Goal: Navigation & Orientation: Find specific page/section

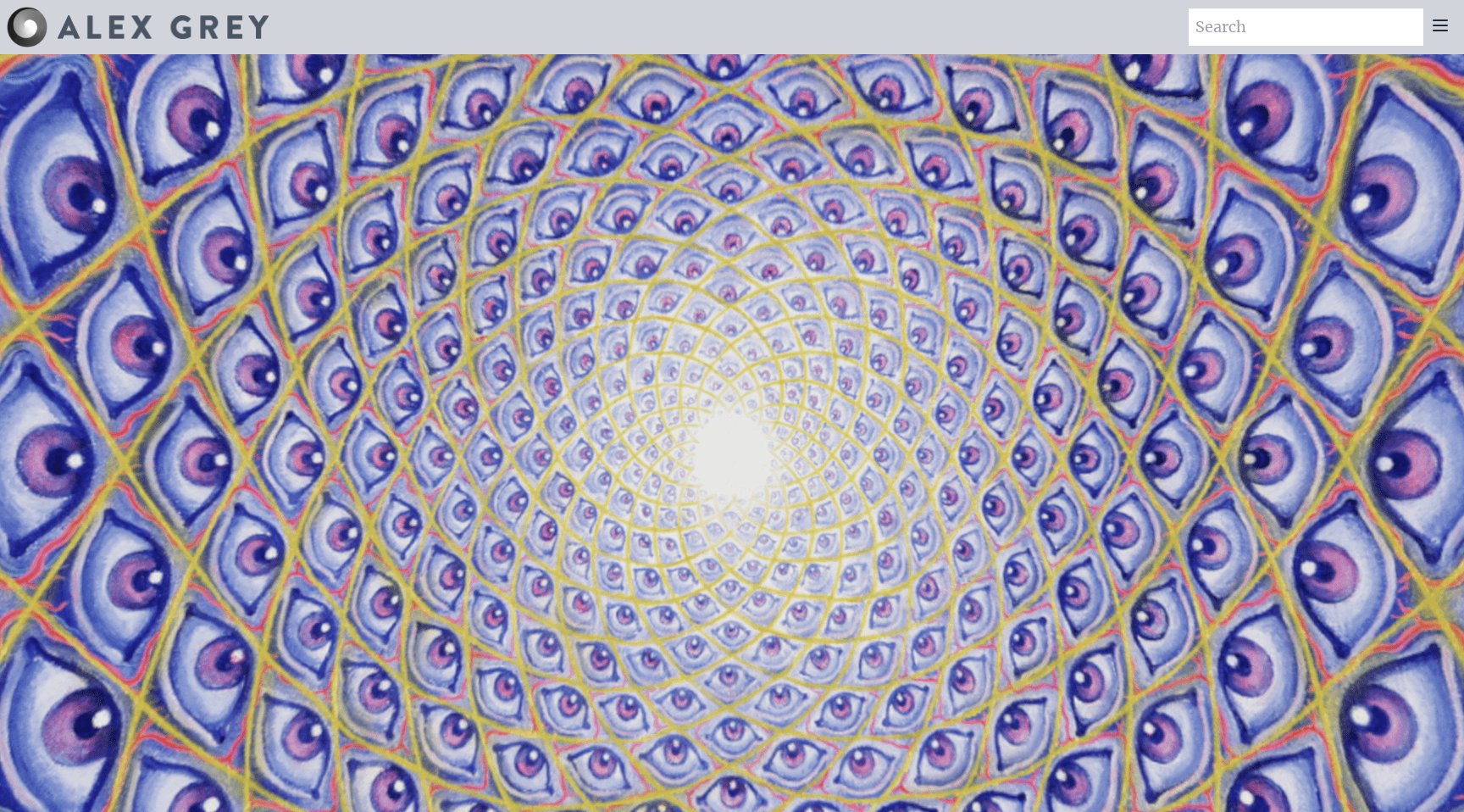
click at [1444, 27] on icon at bounding box center [1440, 25] width 20 height 20
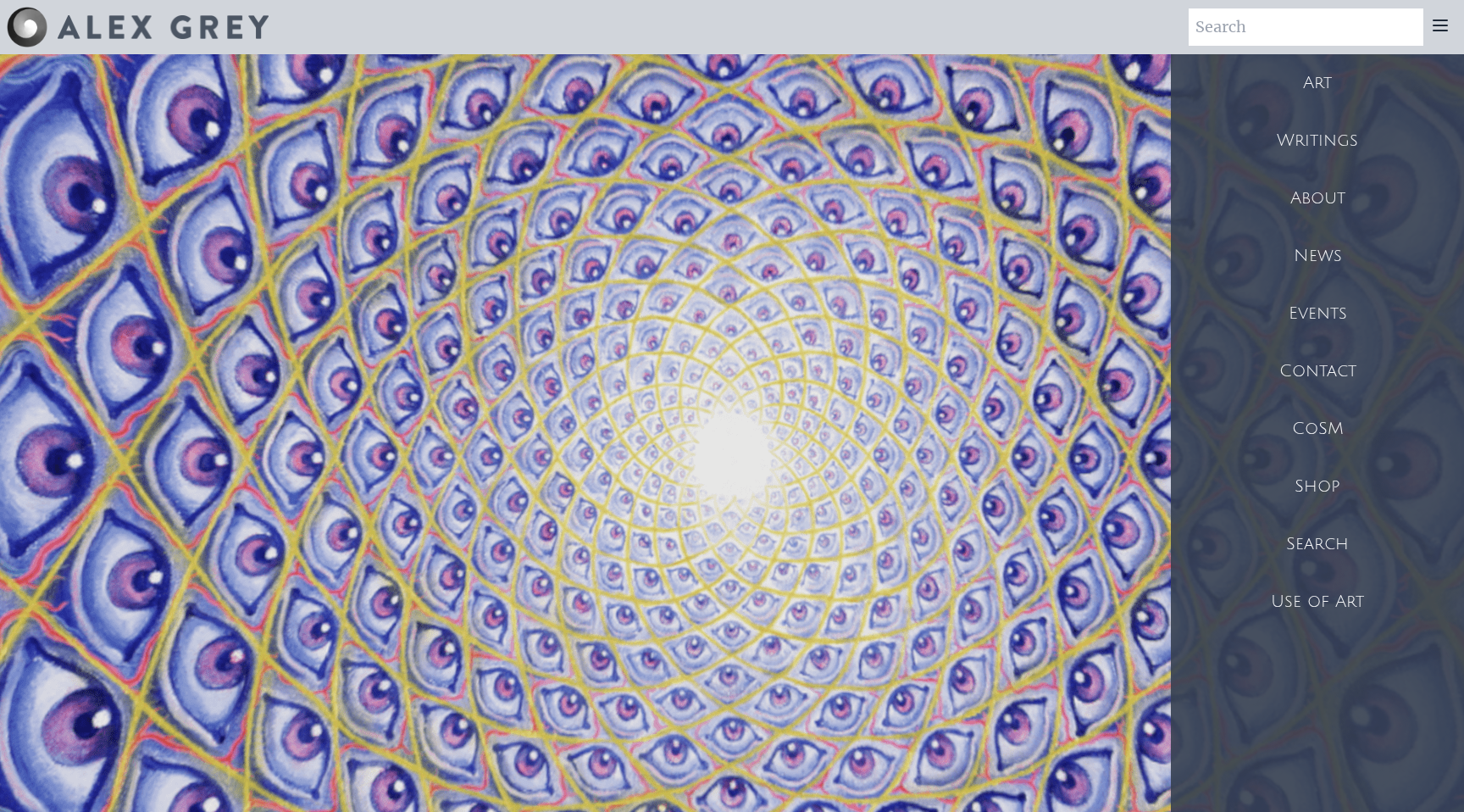
click at [1331, 483] on div "Shop" at bounding box center [1318, 486] width 293 height 57
click at [1335, 198] on div "About" at bounding box center [1318, 198] width 293 height 57
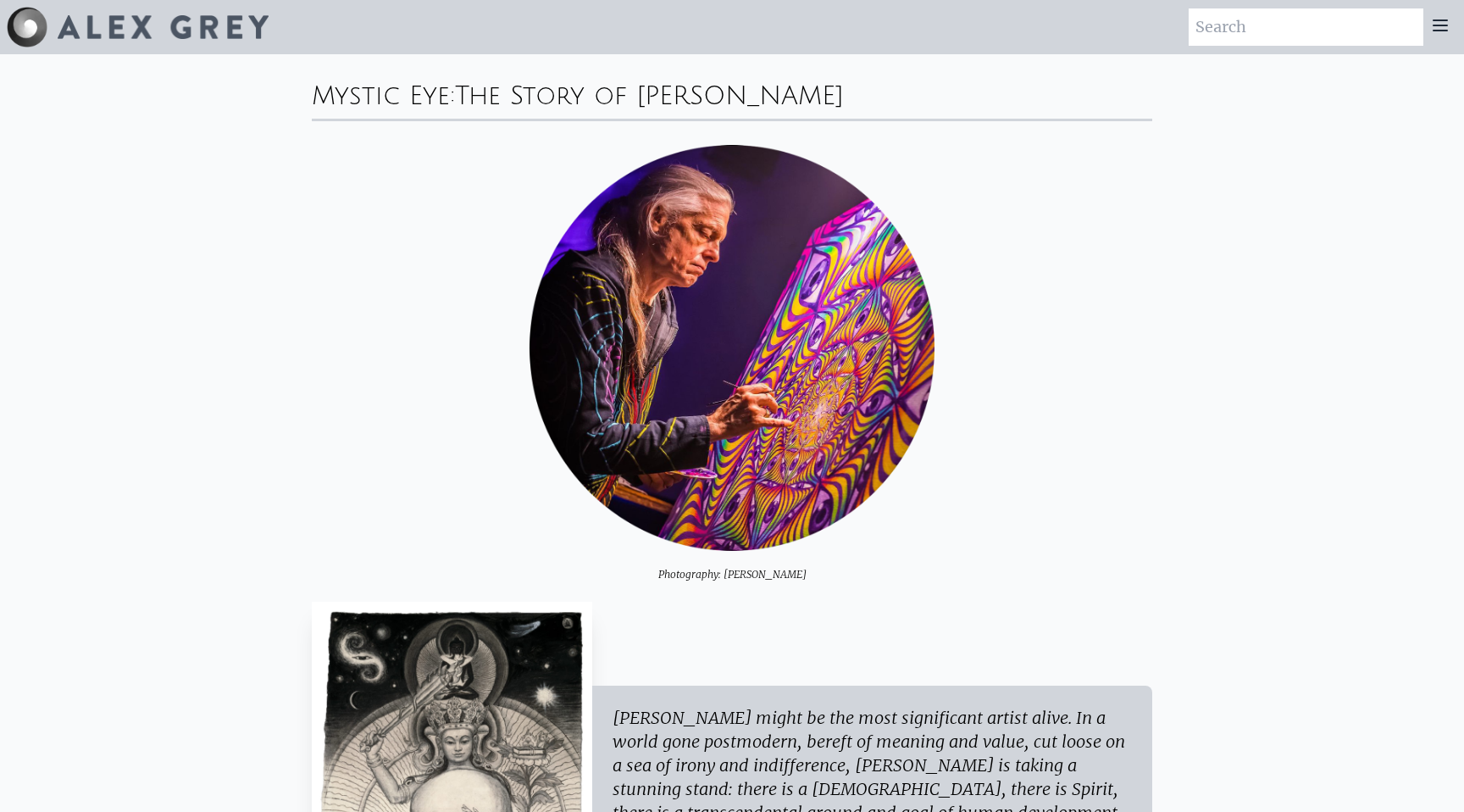
click at [1444, 26] on icon at bounding box center [1440, 25] width 13 height 11
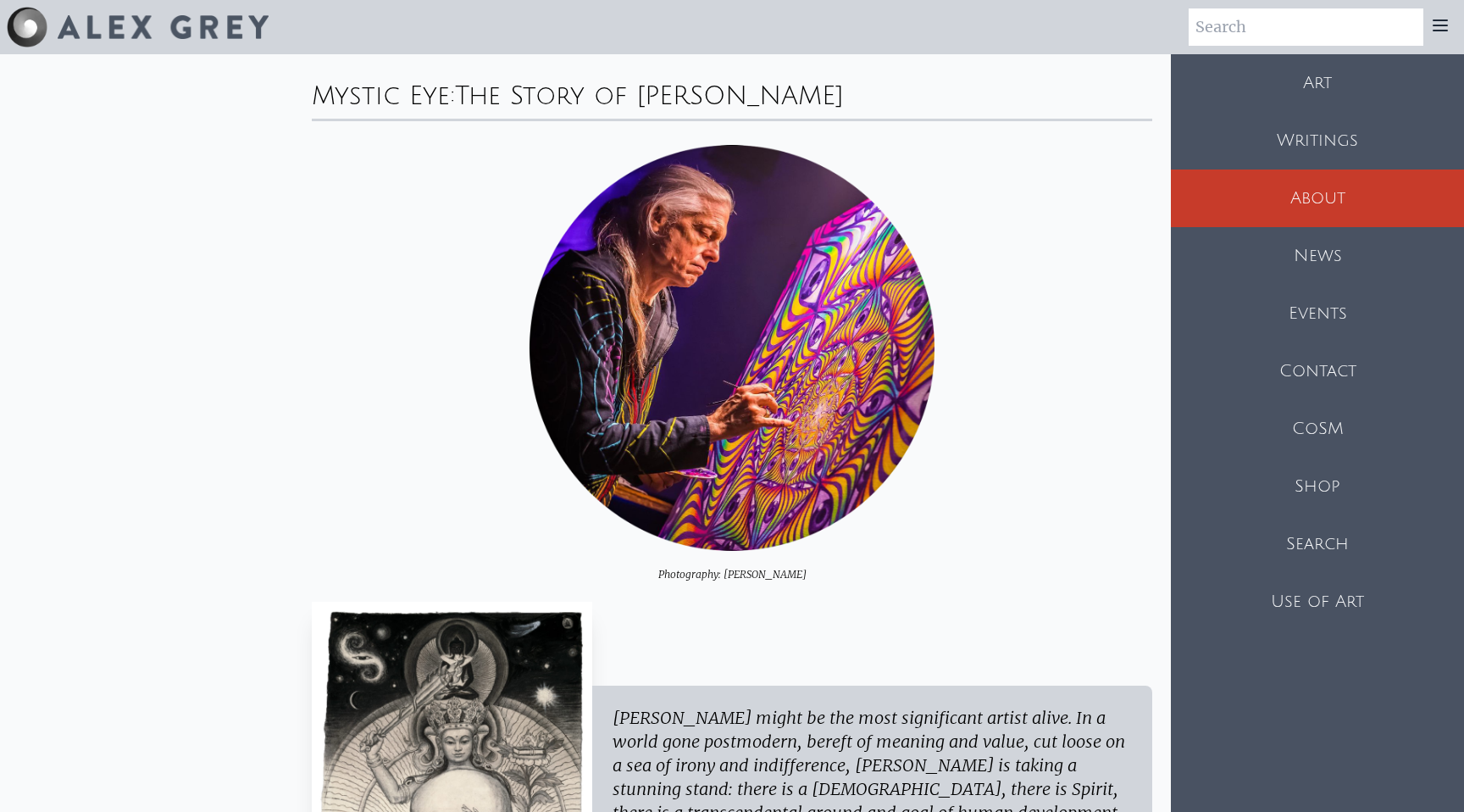
click at [1360, 254] on div "News" at bounding box center [1318, 256] width 293 height 57
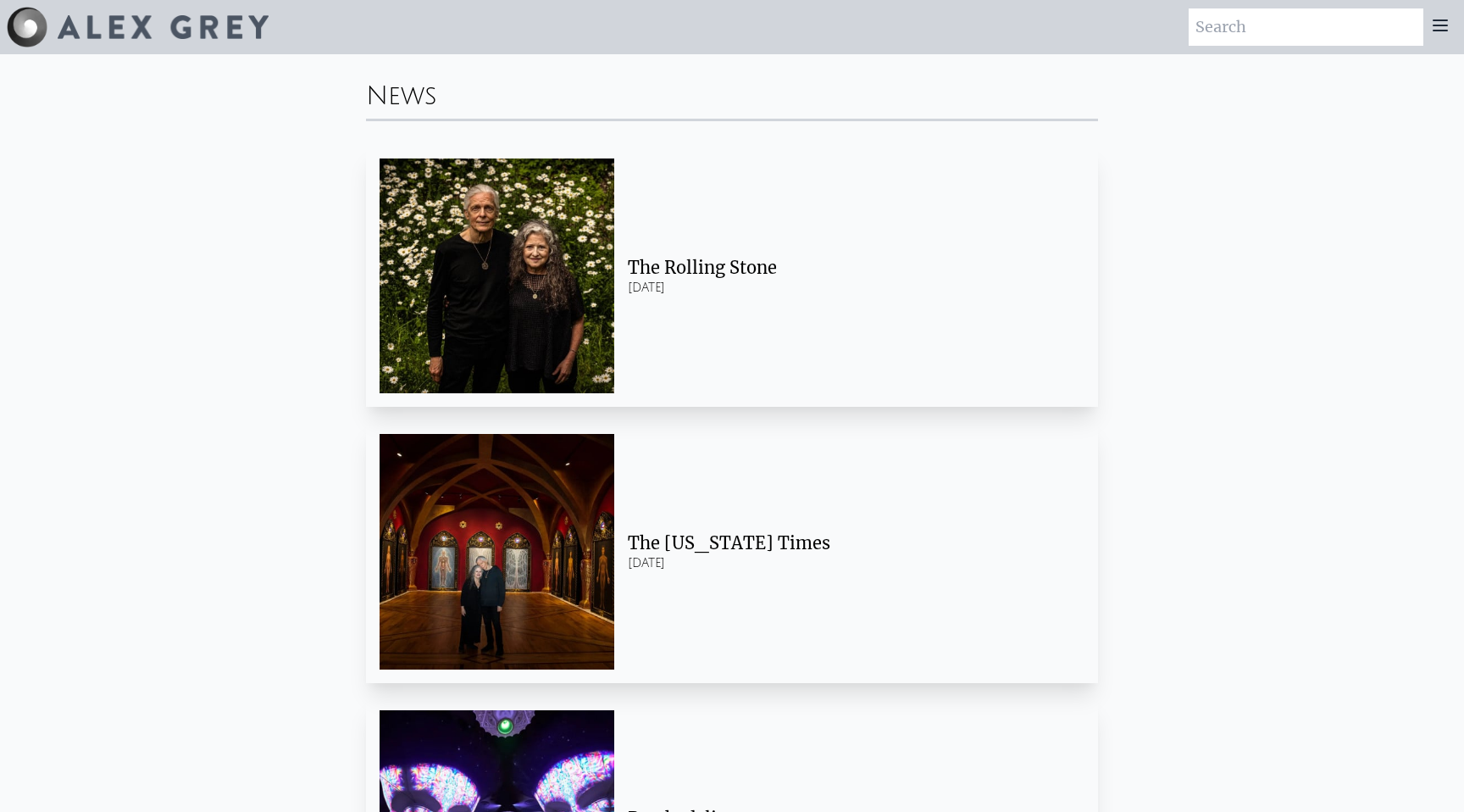
click at [1440, 26] on icon at bounding box center [1440, 25] width 13 height 11
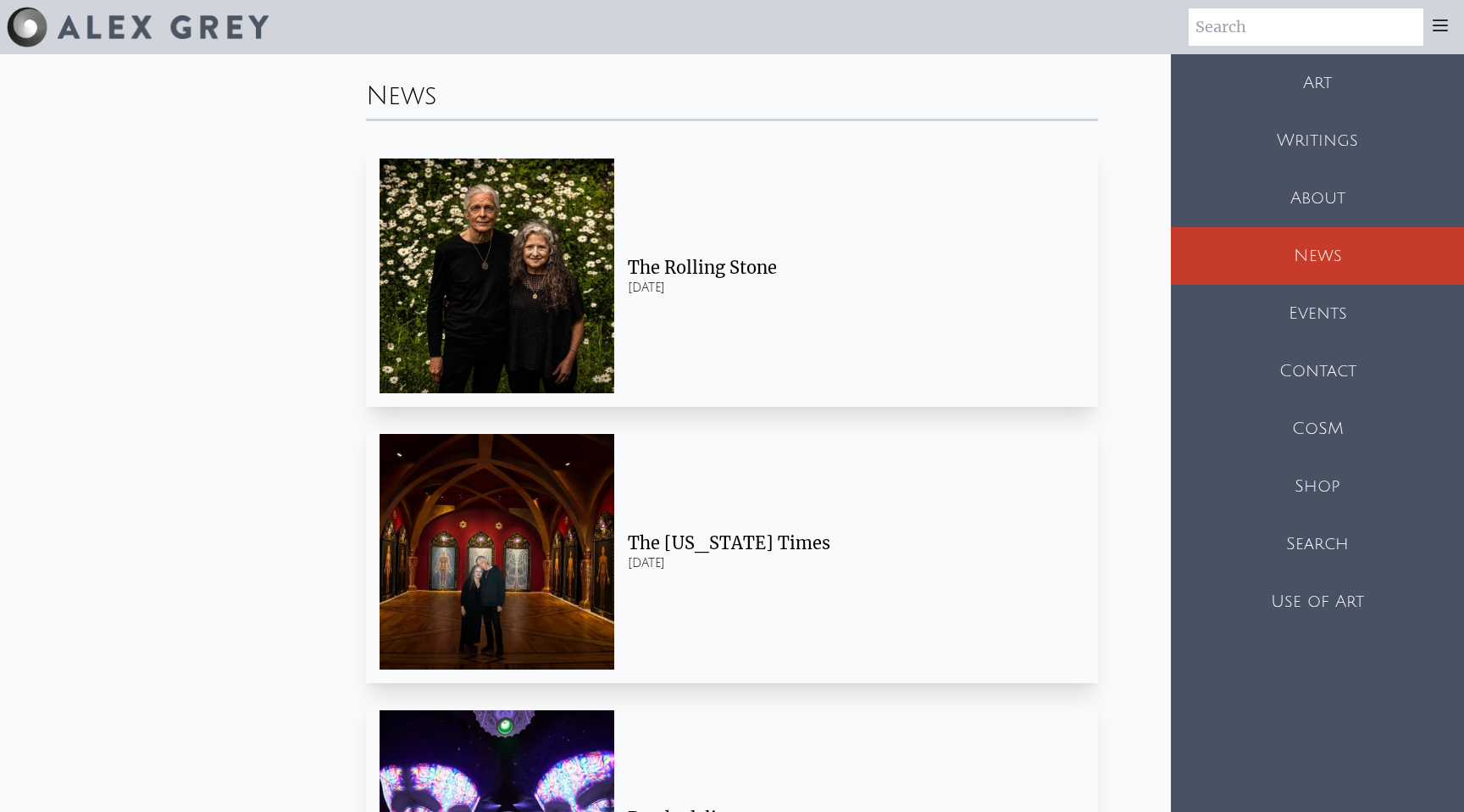
click at [1357, 85] on div "Art" at bounding box center [1318, 83] width 293 height 57
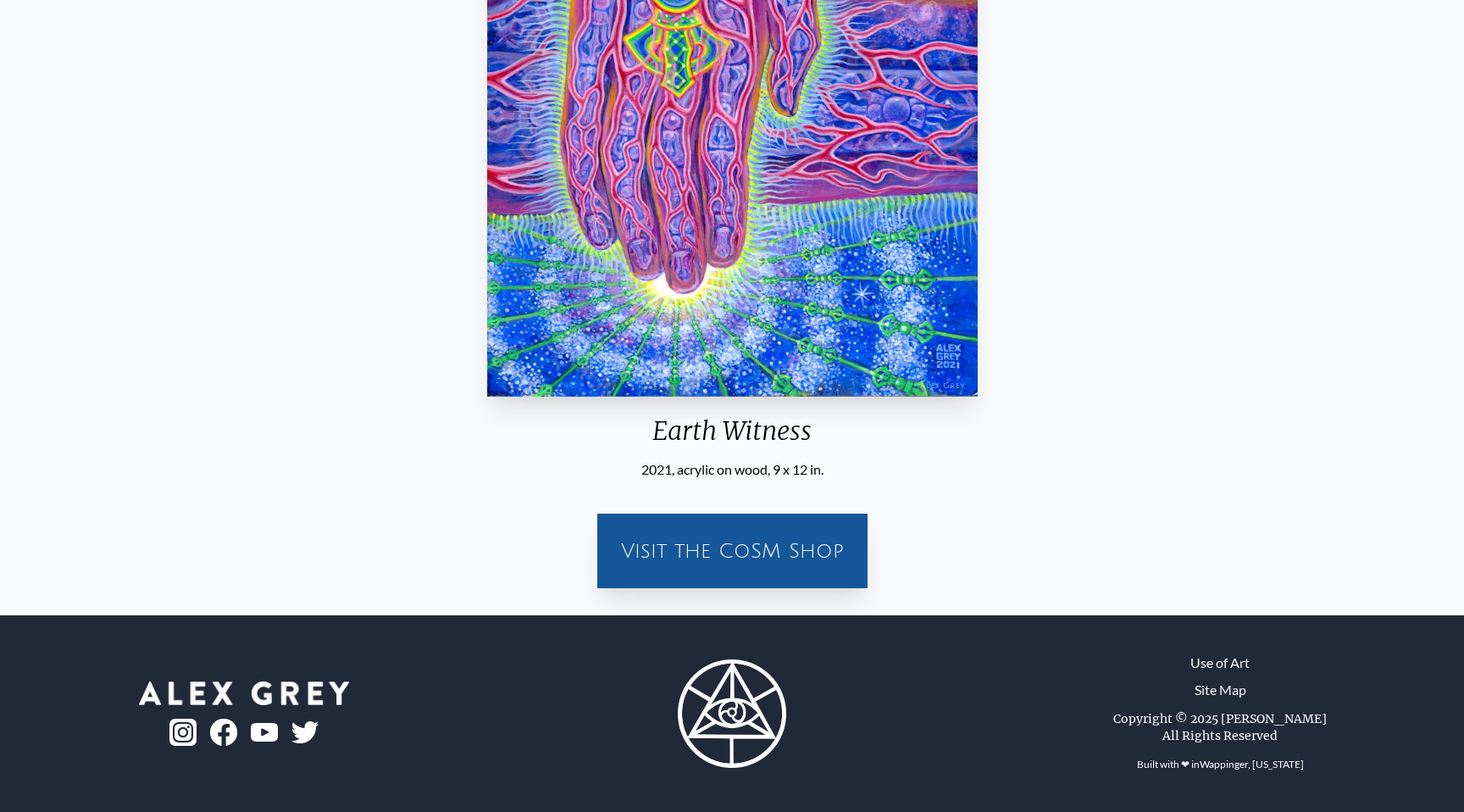
scroll to position [395, 0]
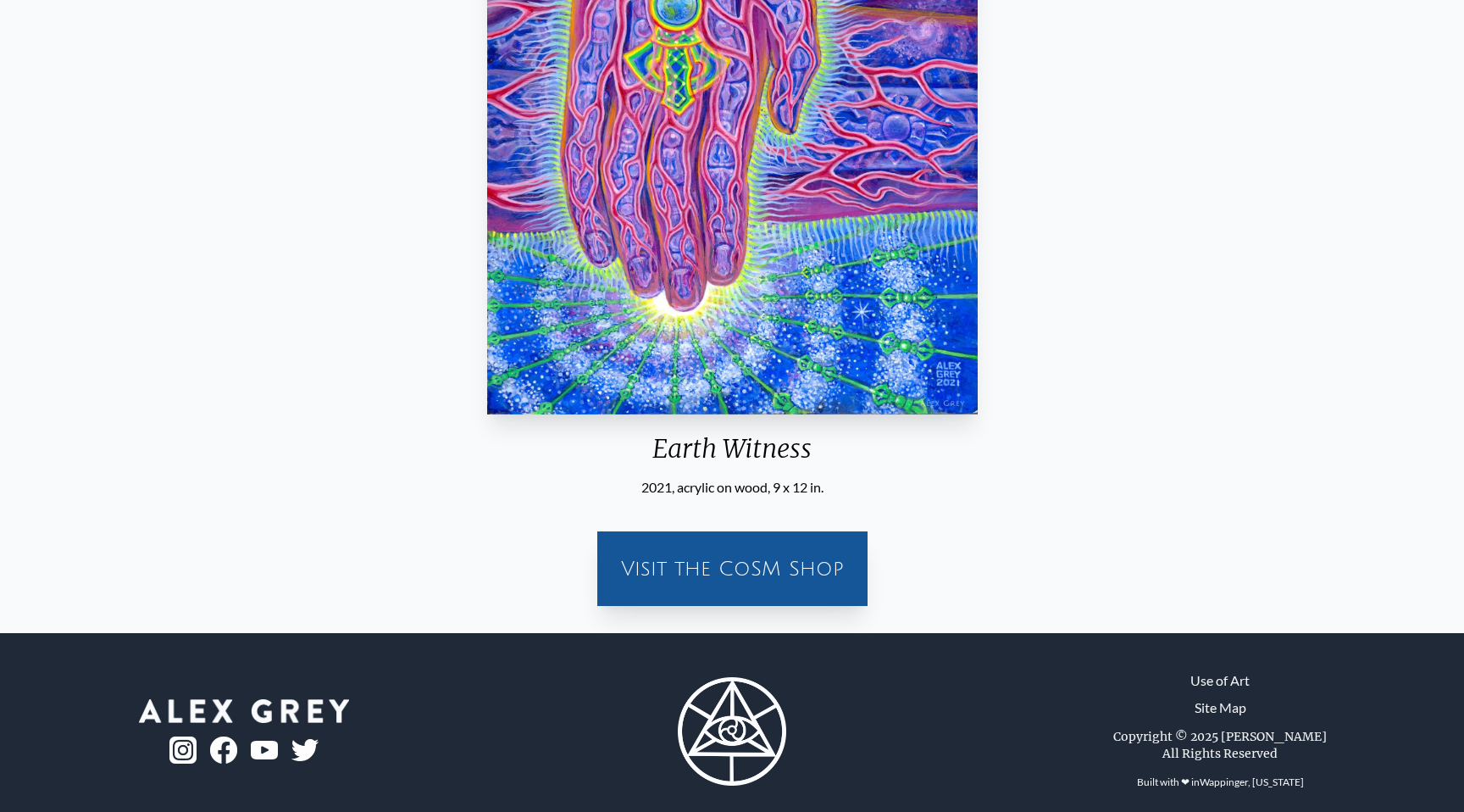
click at [805, 557] on div "Visit the CoSM Shop" at bounding box center [732, 568] width 250 height 55
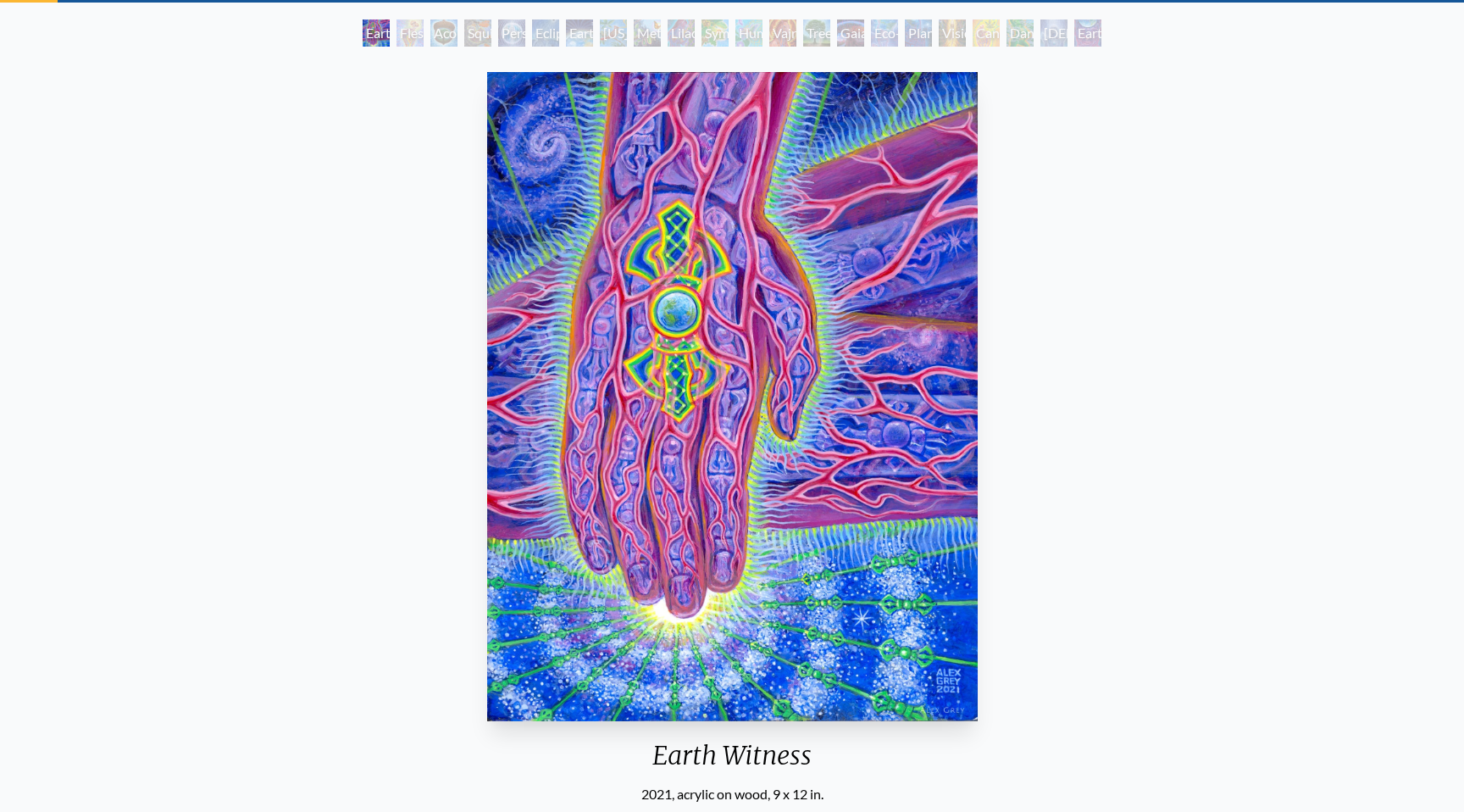
scroll to position [0, 0]
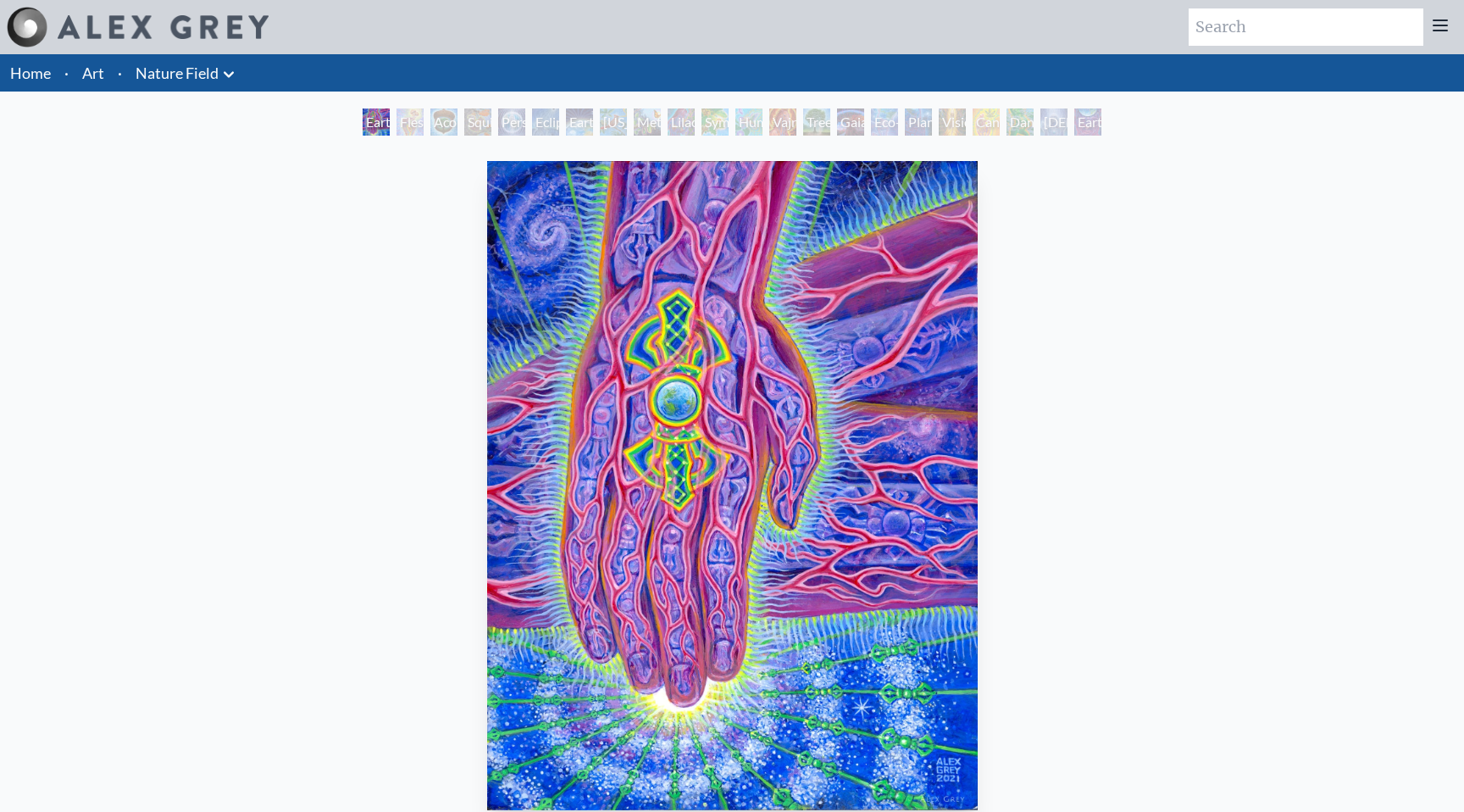
click at [1441, 20] on icon at bounding box center [1440, 25] width 13 height 11
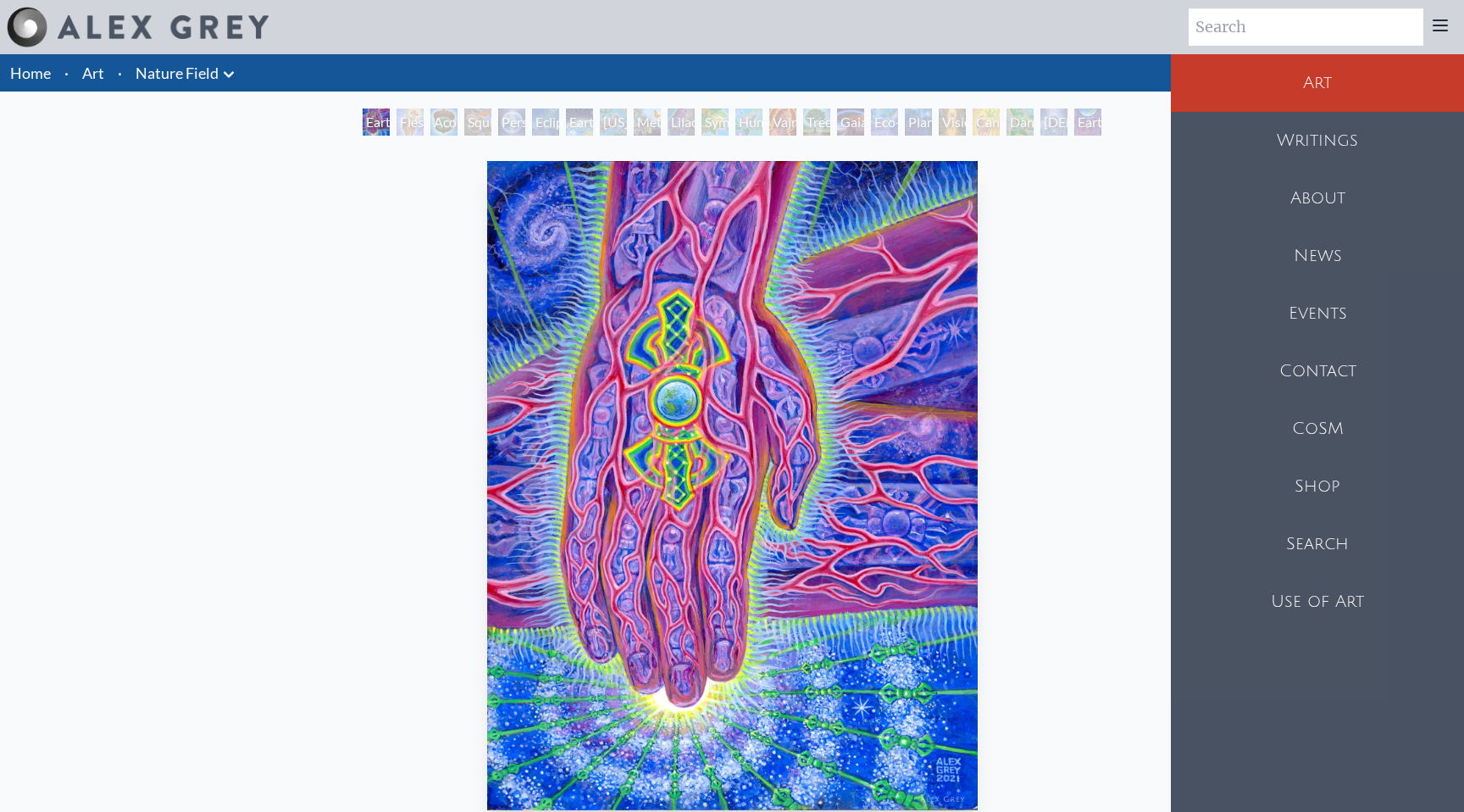
click at [1339, 364] on div "Contact" at bounding box center [1318, 371] width 293 height 57
click at [1287, 369] on div "Contact" at bounding box center [1318, 371] width 293 height 57
click at [1290, 430] on div "CoSM" at bounding box center [1318, 429] width 293 height 57
click at [1370, 482] on div "Shop" at bounding box center [1318, 486] width 293 height 57
click at [1243, 534] on div "Search" at bounding box center [1318, 544] width 293 height 57
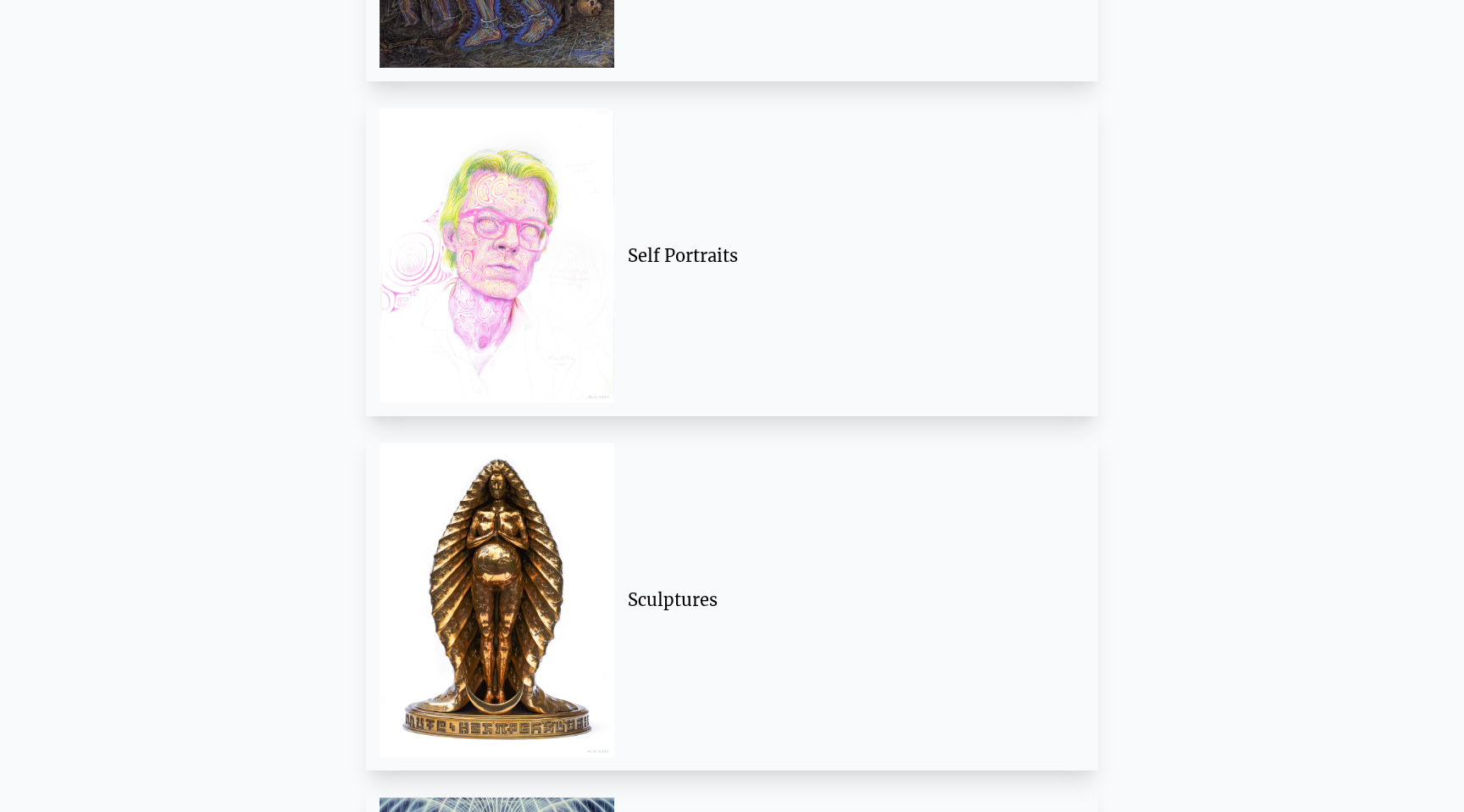
scroll to position [819, 0]
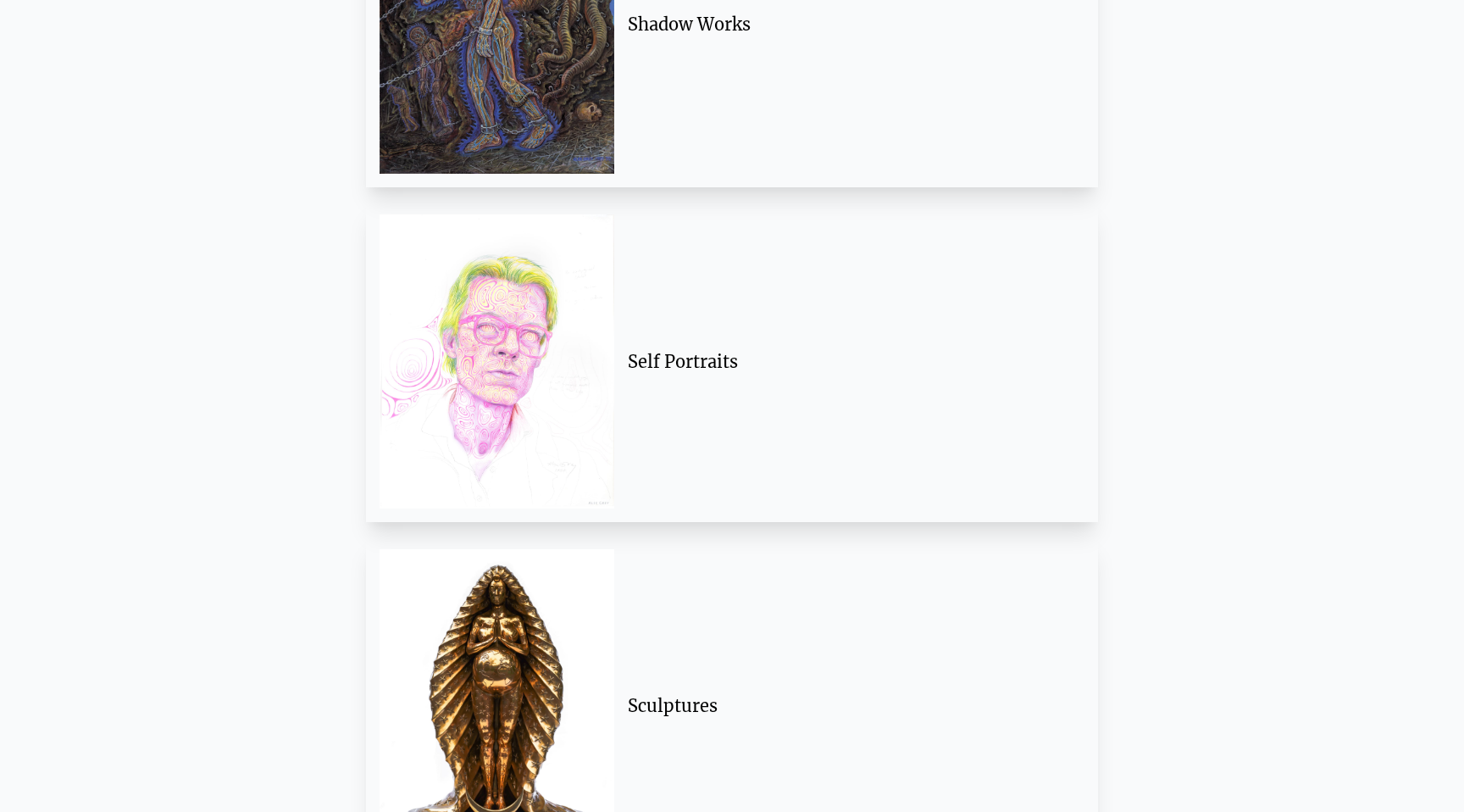
click at [549, 349] on img at bounding box center [496, 361] width 235 height 294
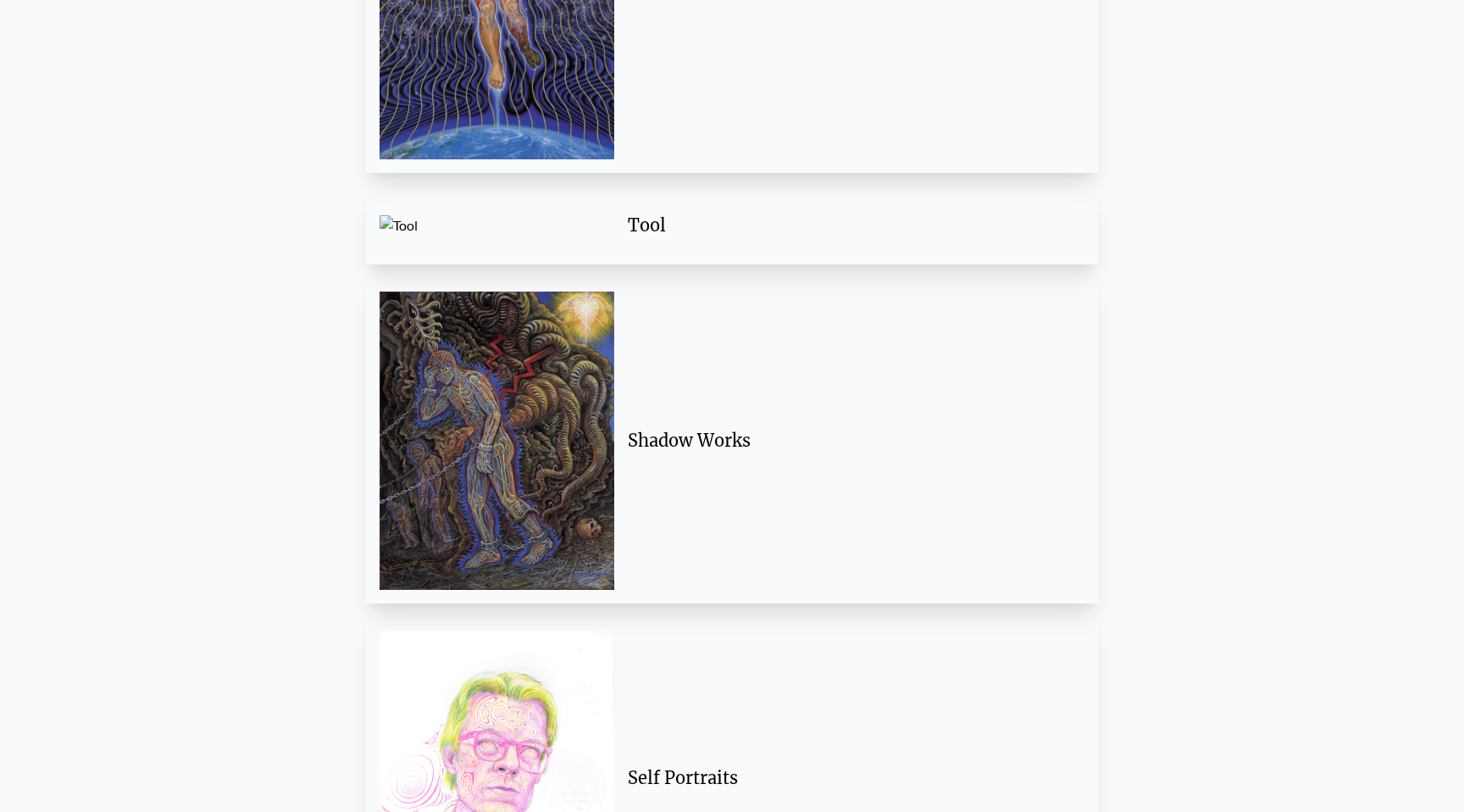
scroll to position [100, 0]
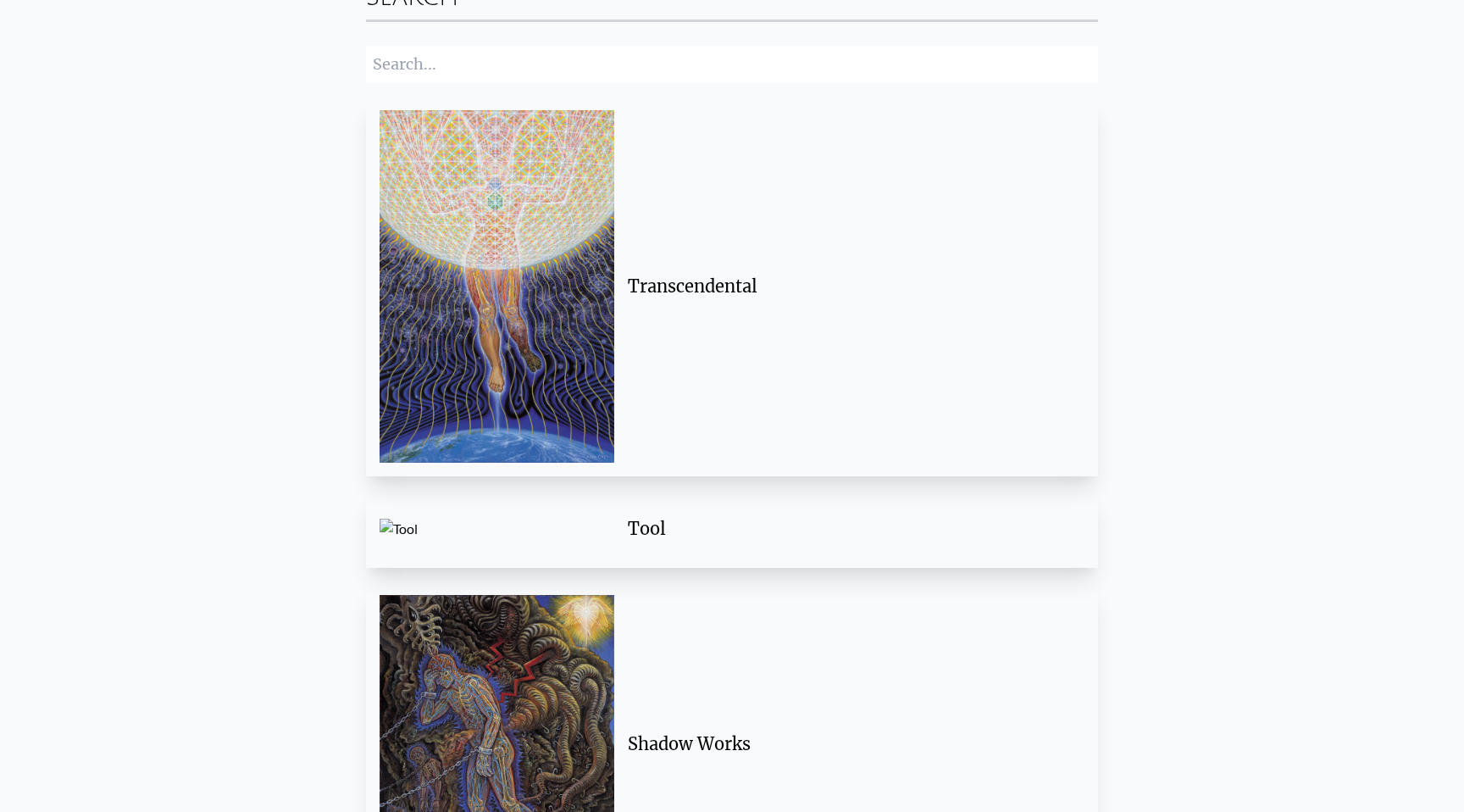
click at [574, 320] on img at bounding box center [496, 286] width 235 height 352
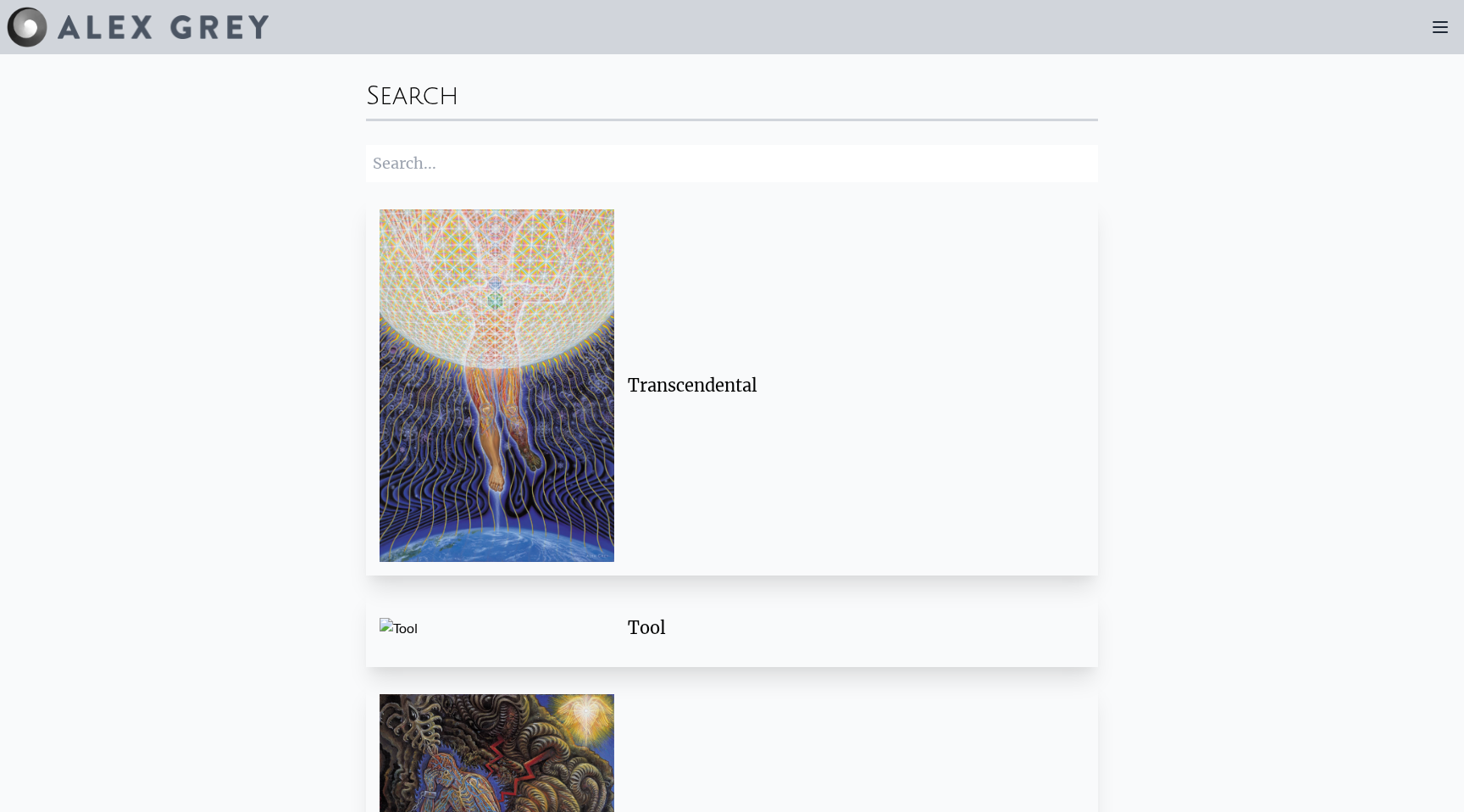
click at [692, 382] on div "Transcendental" at bounding box center [849, 385] width 443 height 24
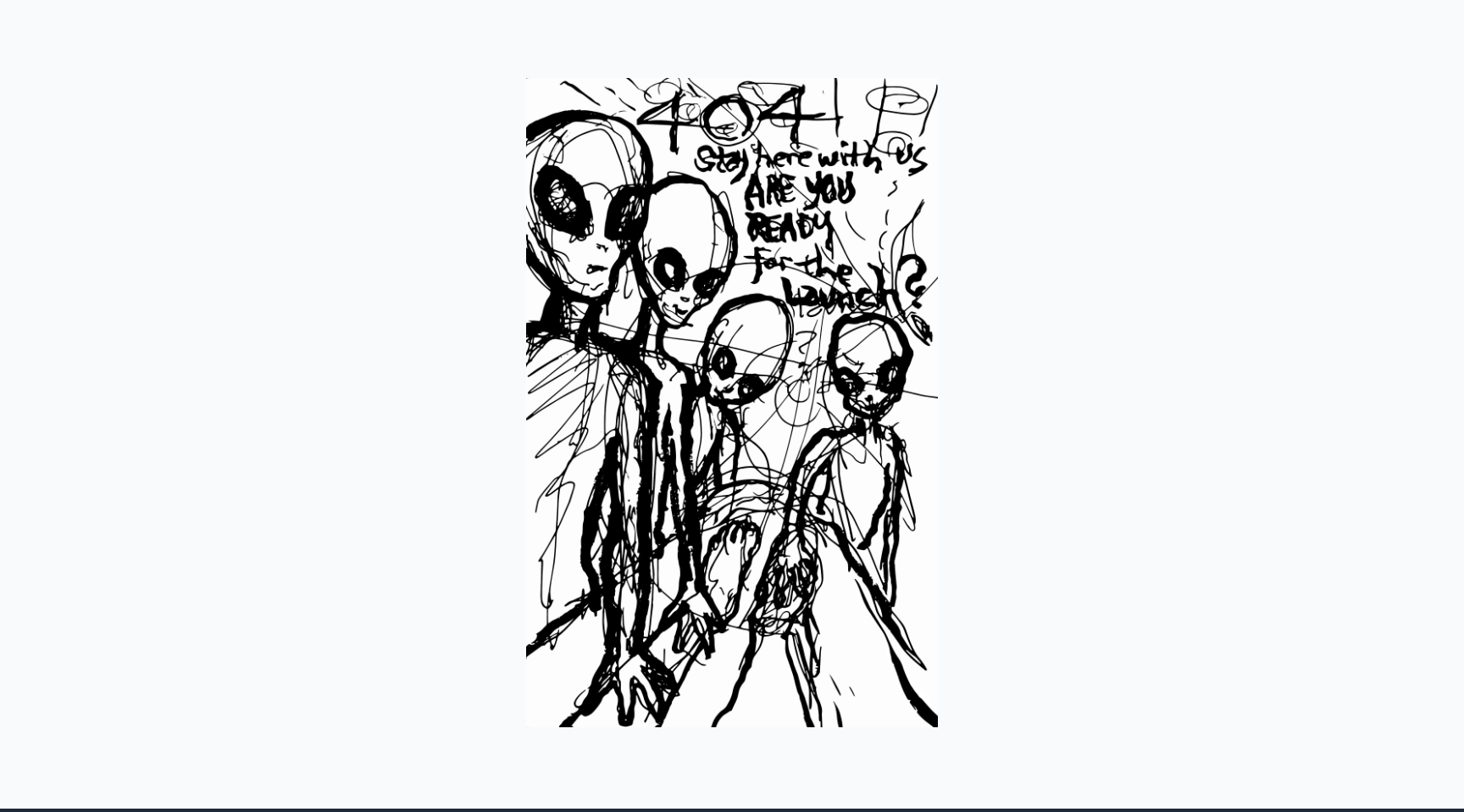
scroll to position [55, 0]
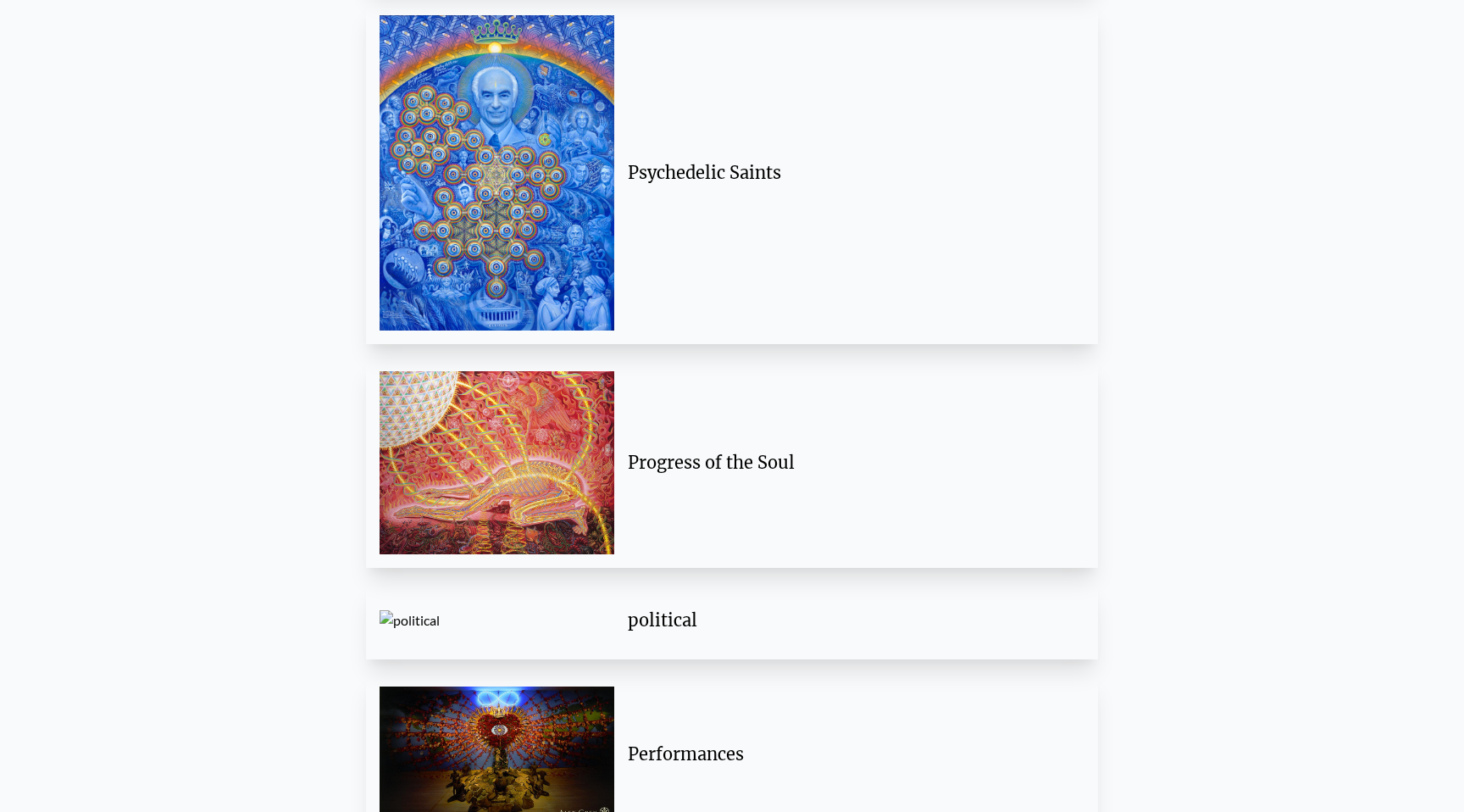
scroll to position [2188, 0]
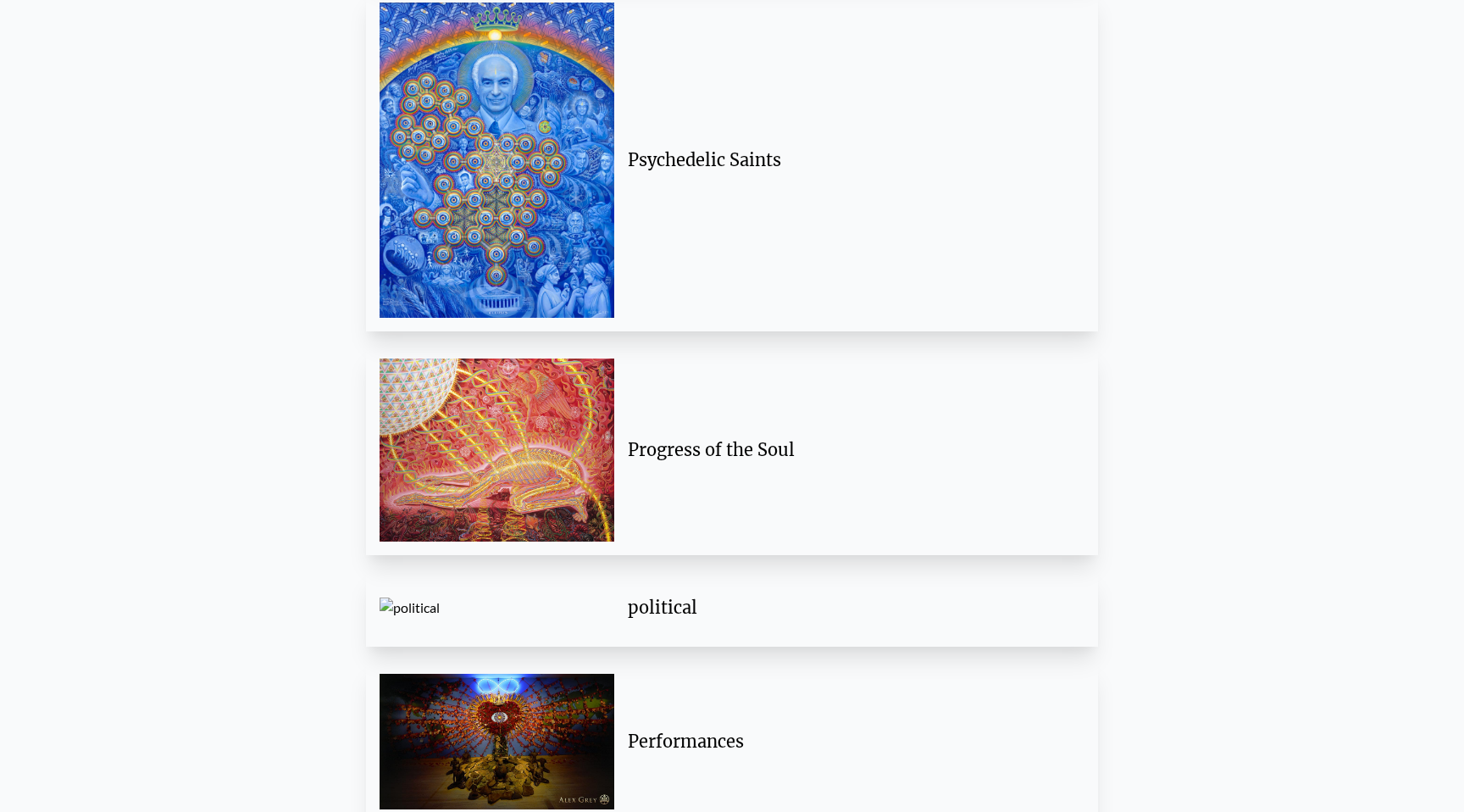
click at [754, 428] on div "Progress of the Soul" at bounding box center [848, 449] width 470 height 51
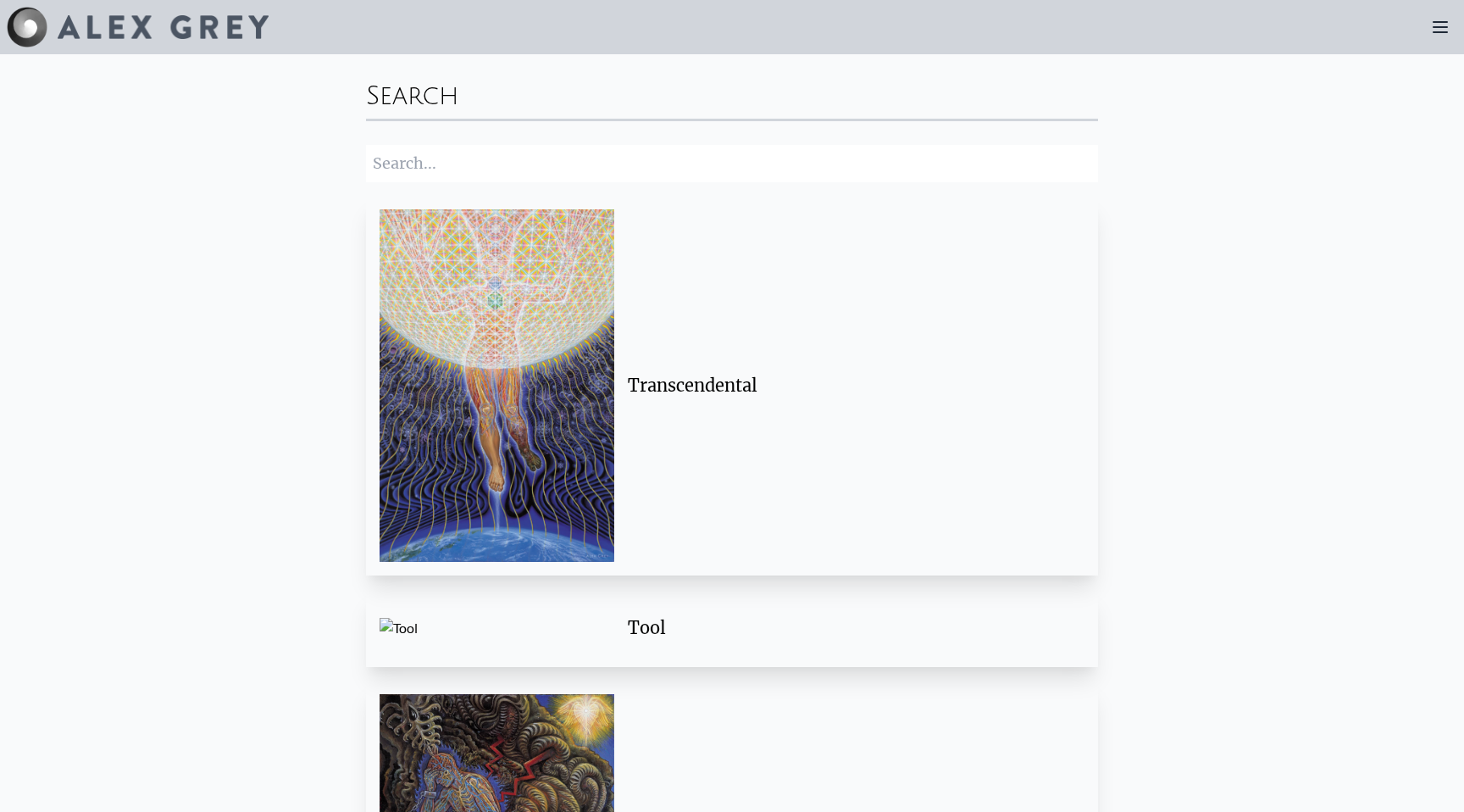
click at [1438, 22] on icon at bounding box center [1440, 27] width 13 height 11
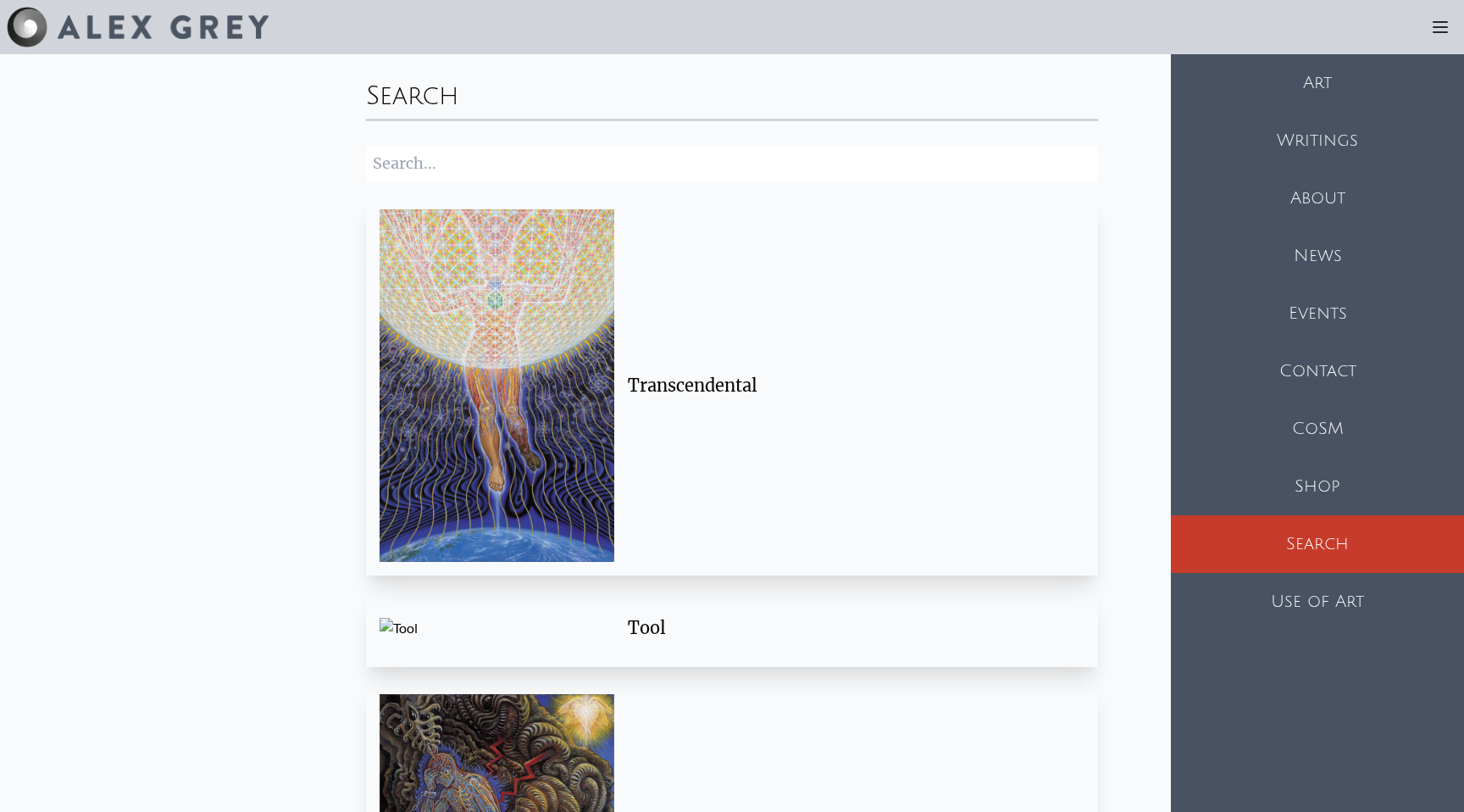
click at [1284, 601] on div "Use of Art" at bounding box center [1318, 601] width 293 height 57
